Goal: Transaction & Acquisition: Purchase product/service

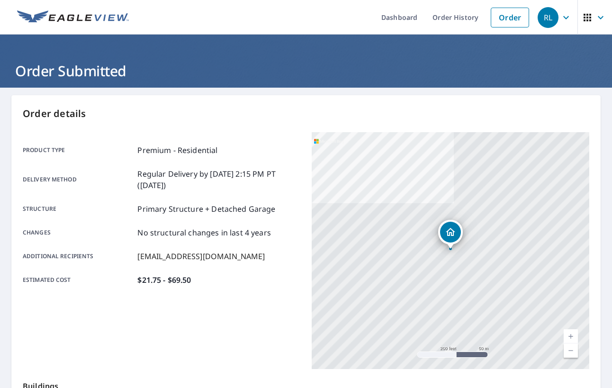
scroll to position [135, 0]
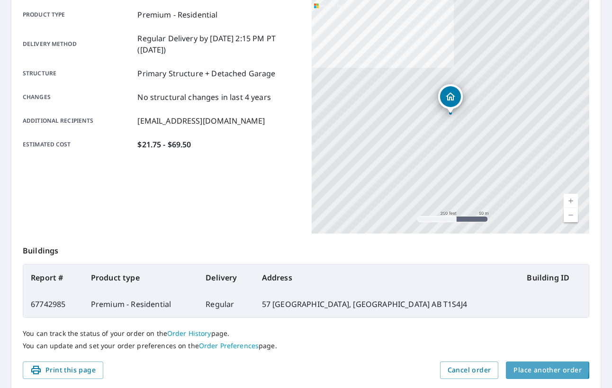
click at [528, 368] on span "Place another order" at bounding box center [547, 370] width 68 height 12
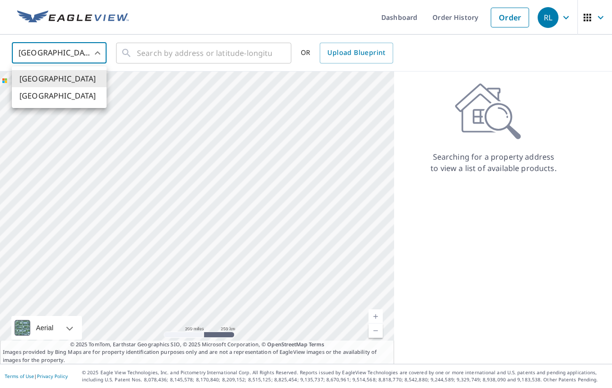
click at [95, 48] on body "RL RL Dashboard Order History Order RL United States US ​ ​ OR Upload Blueprint…" at bounding box center [306, 194] width 612 height 388
click at [85, 103] on li "[GEOGRAPHIC_DATA]" at bounding box center [59, 95] width 95 height 17
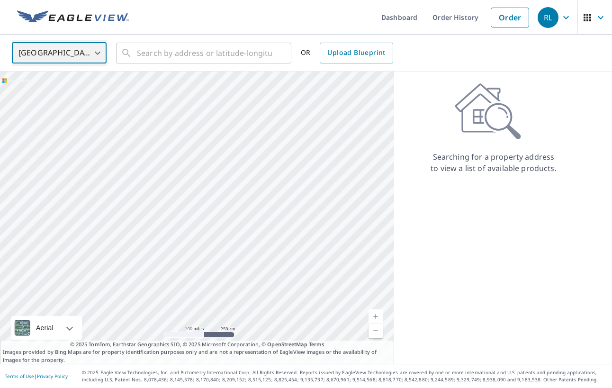
type input "CA"
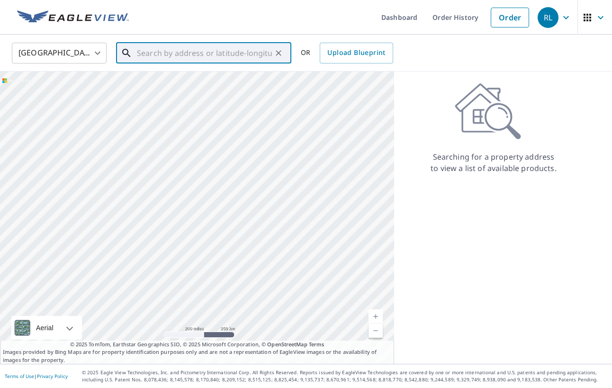
click at [225, 49] on input "text" at bounding box center [204, 53] width 135 height 27
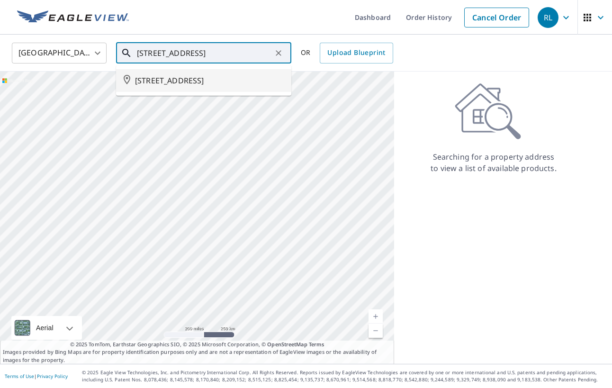
click at [209, 84] on span "[STREET_ADDRESS]" at bounding box center [209, 80] width 149 height 11
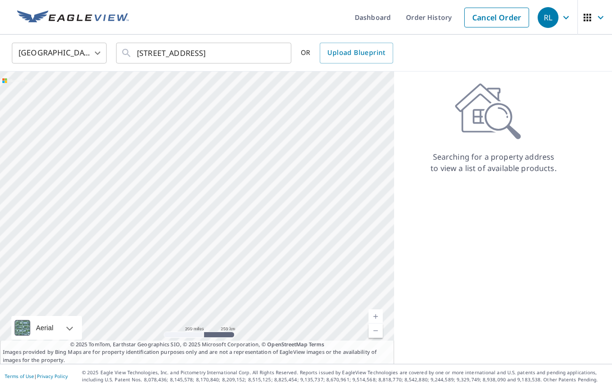
type input "[STREET_ADDRESS]"
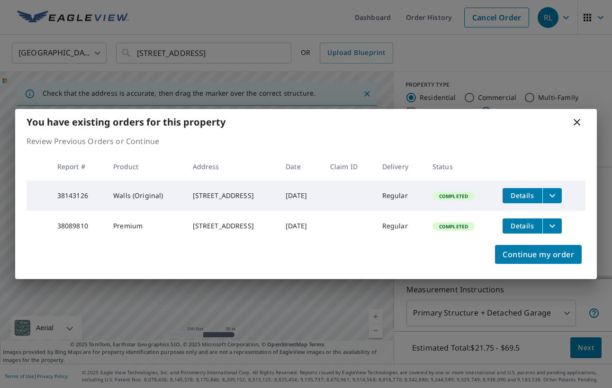
scroll to position [5, 0]
click at [548, 258] on span "Continue my order" at bounding box center [538, 254] width 72 height 13
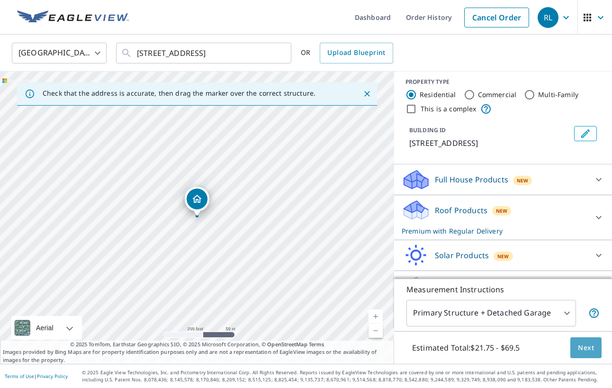
click at [582, 350] on span "Next" at bounding box center [586, 348] width 16 height 12
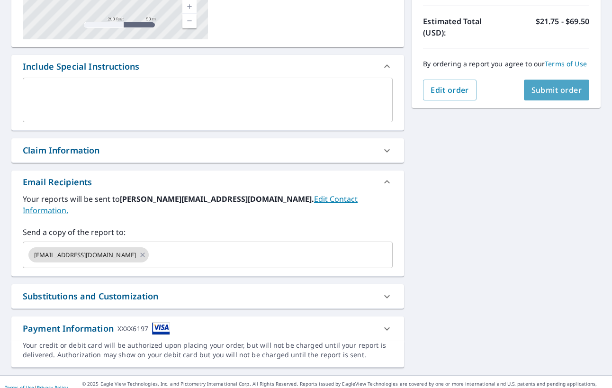
click at [553, 92] on span "Submit order" at bounding box center [556, 90] width 51 height 10
checkbox input "true"
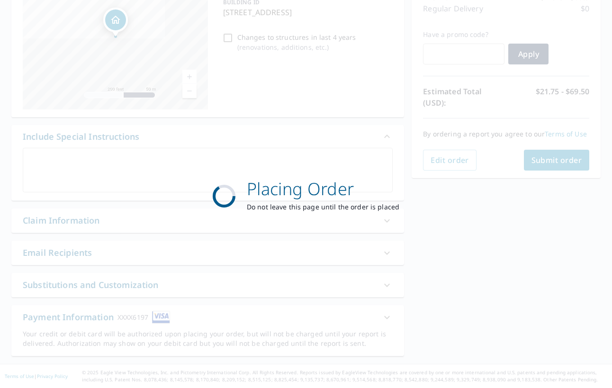
scroll to position [135, 0]
